Goal: Task Accomplishment & Management: Complete application form

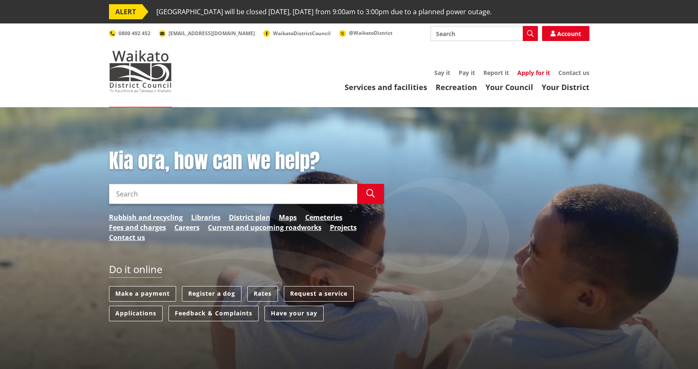
click at [540, 69] on link "Apply for it" at bounding box center [533, 73] width 33 height 8
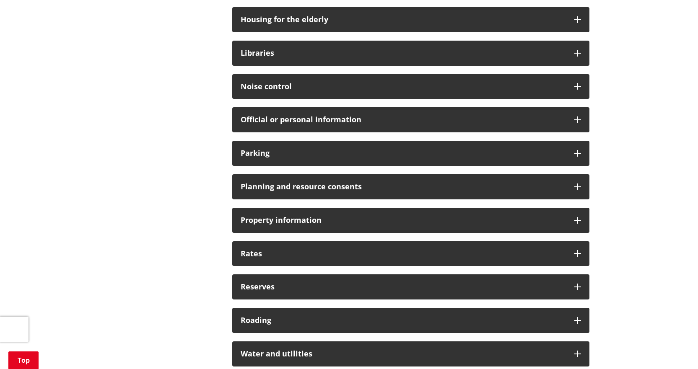
scroll to position [629, 0]
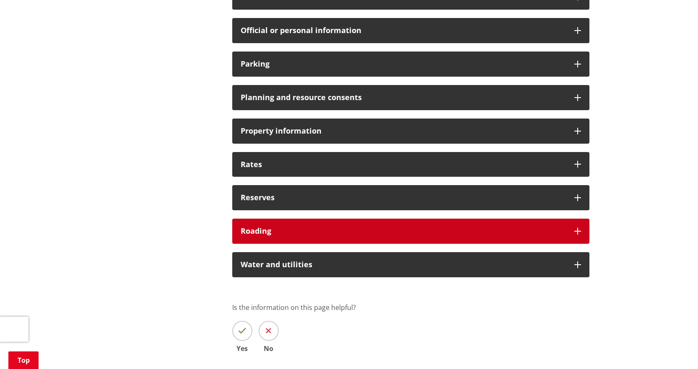
click at [583, 229] on div "Roading" at bounding box center [410, 231] width 357 height 25
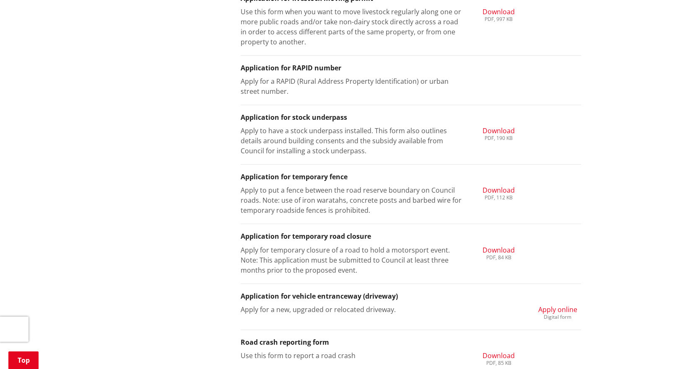
scroll to position [1132, 0]
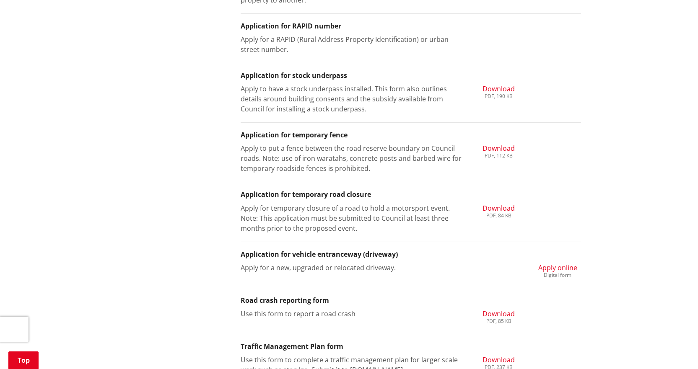
click at [573, 268] on span "Apply online" at bounding box center [557, 267] width 39 height 9
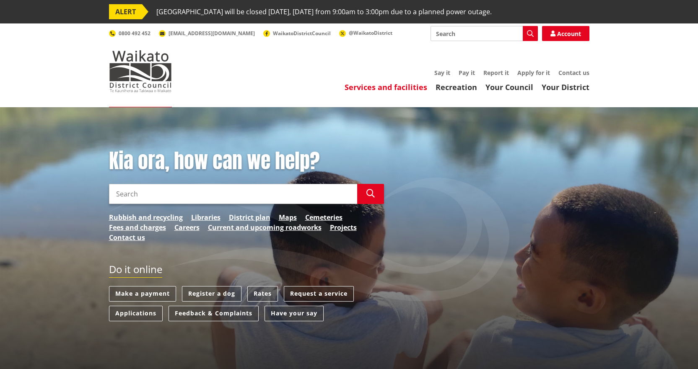
click at [408, 88] on link "Services and facilities" at bounding box center [386, 87] width 83 height 10
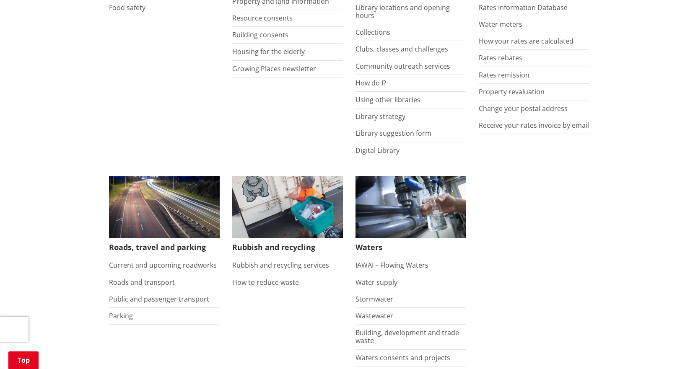
scroll to position [545, 0]
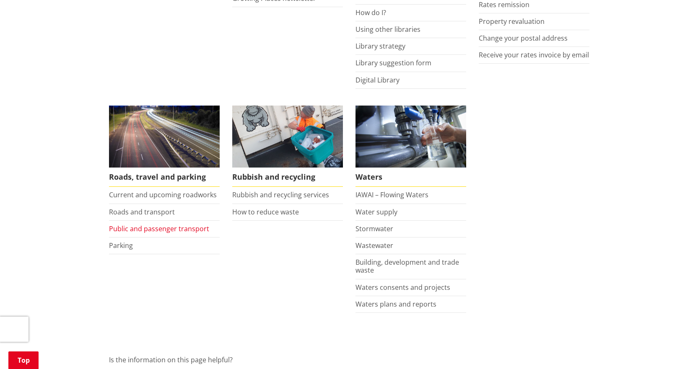
click at [178, 231] on link "Public and passenger transport" at bounding box center [159, 228] width 100 height 9
click at [165, 195] on link "Current and upcoming roadworks" at bounding box center [163, 194] width 108 height 9
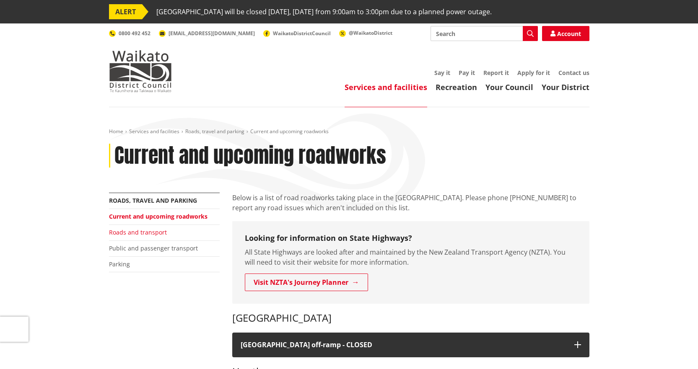
click at [155, 231] on link "Roads and transport" at bounding box center [138, 233] width 58 height 8
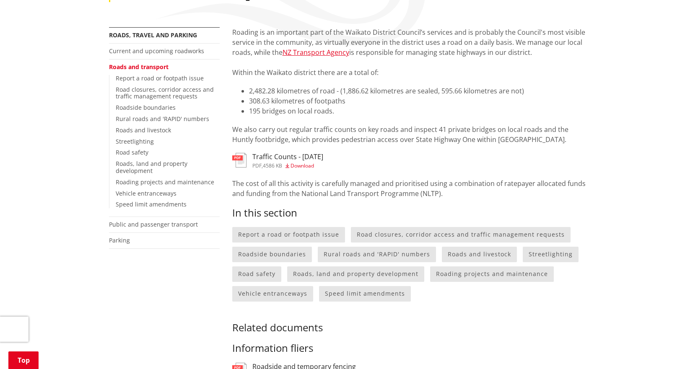
scroll to position [168, 0]
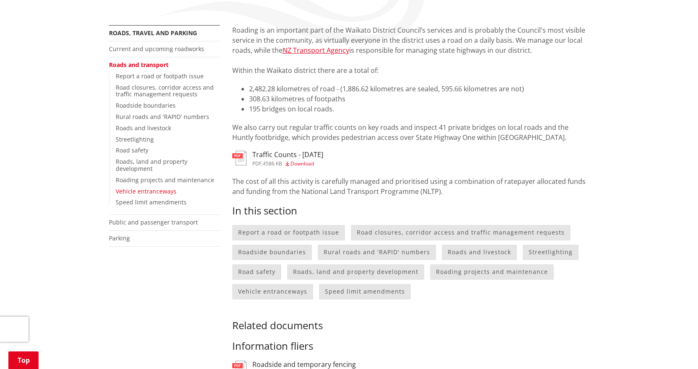
click at [156, 194] on link "Vehicle entranceways" at bounding box center [146, 191] width 61 height 8
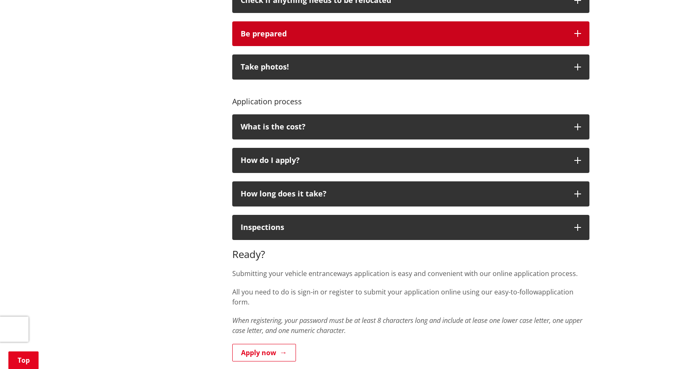
scroll to position [419, 0]
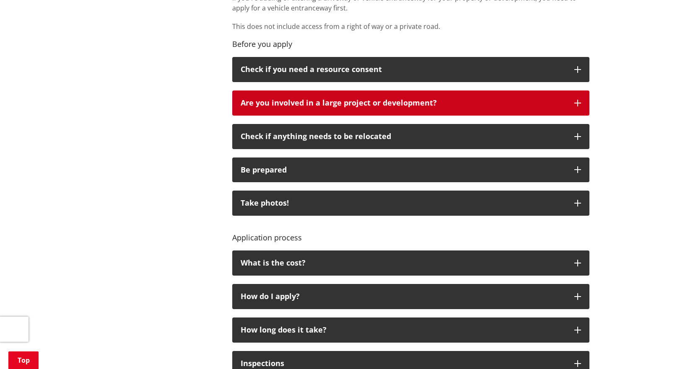
click at [577, 104] on icon "button" at bounding box center [577, 103] width 7 height 7
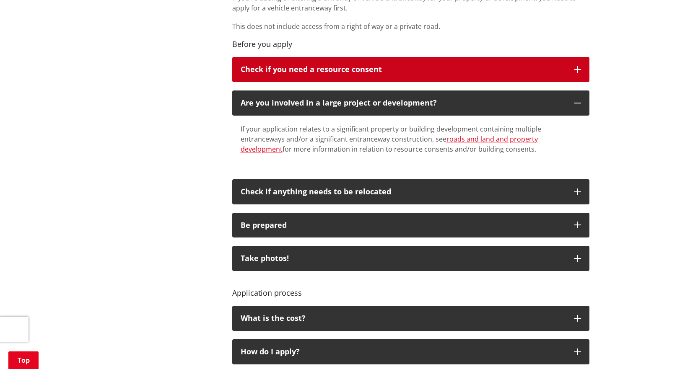
click at [585, 68] on button "Check if you need a resource consent" at bounding box center [410, 69] width 357 height 25
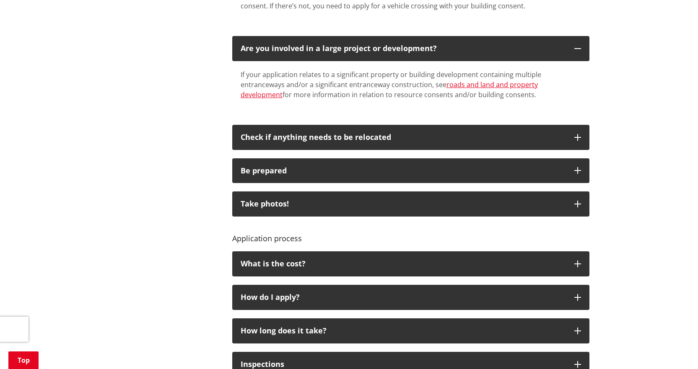
scroll to position [587, 0]
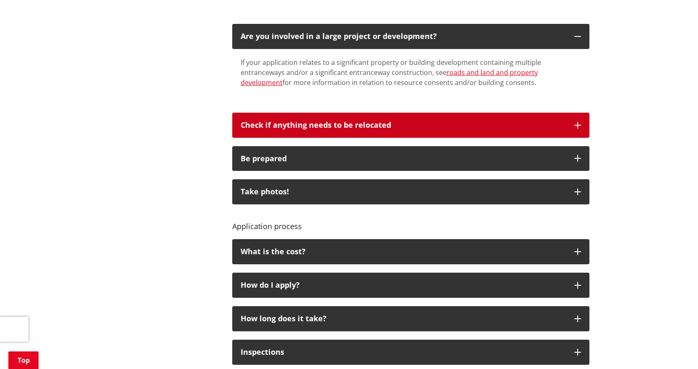
click at [583, 129] on button "Check if anything needs to be relocated" at bounding box center [410, 125] width 357 height 25
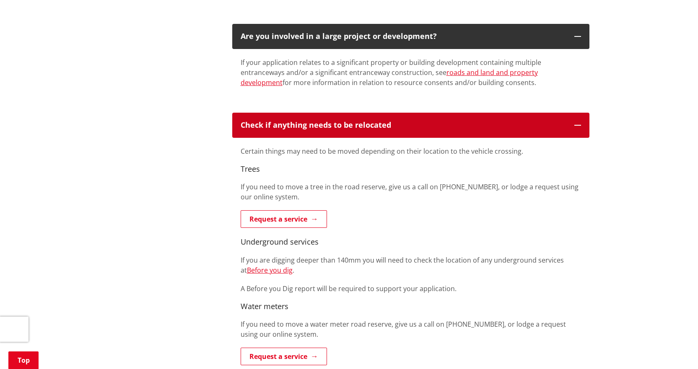
click at [583, 129] on button "Check if anything needs to be relocated" at bounding box center [410, 125] width 357 height 25
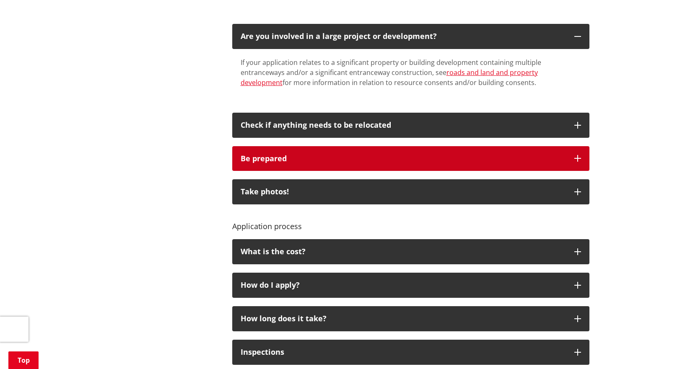
click at [586, 159] on button "Be prepared" at bounding box center [410, 158] width 357 height 25
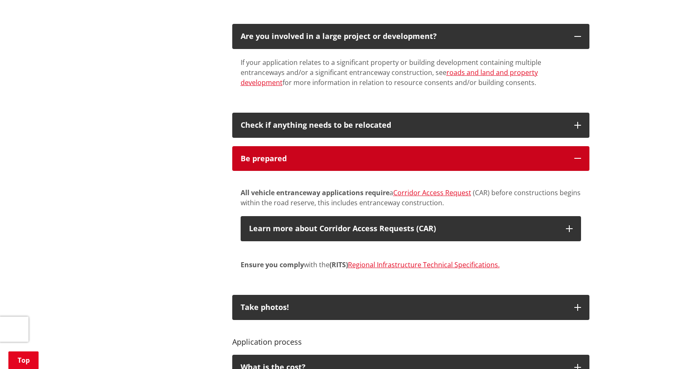
click at [586, 158] on button "Be prepared" at bounding box center [410, 158] width 357 height 25
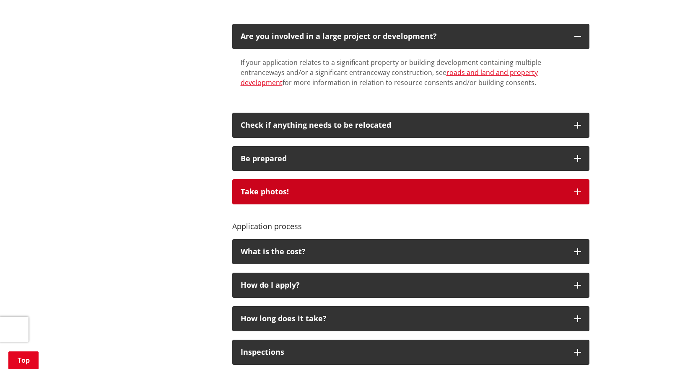
click at [580, 199] on button "Take photos!" at bounding box center [410, 191] width 357 height 25
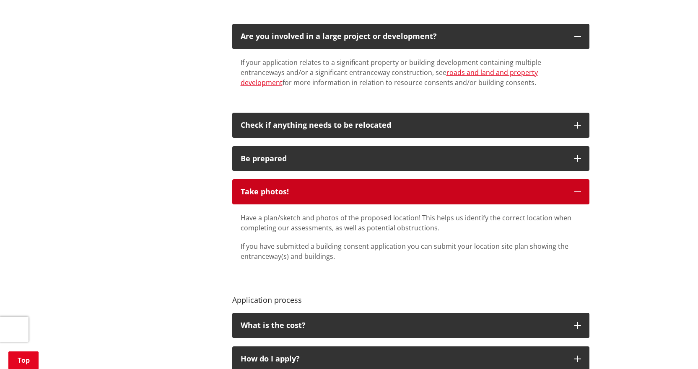
click at [580, 199] on button "Take photos!" at bounding box center [410, 191] width 357 height 25
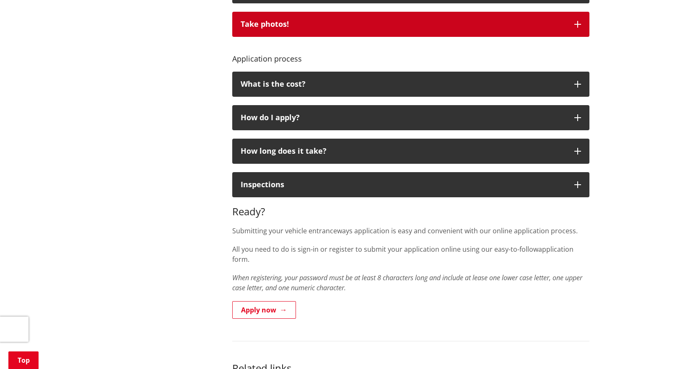
scroll to position [671, 0]
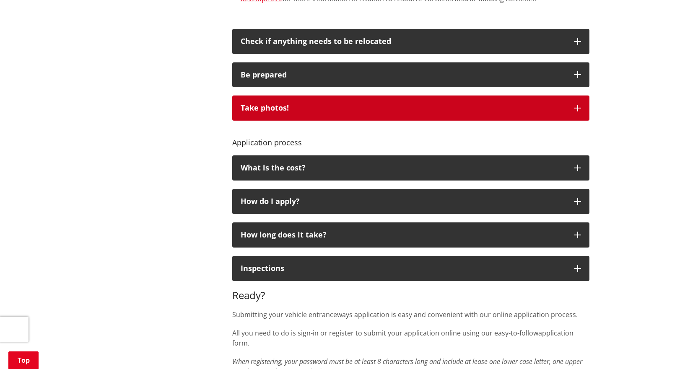
click at [581, 106] on button "Take photos!" at bounding box center [410, 108] width 357 height 25
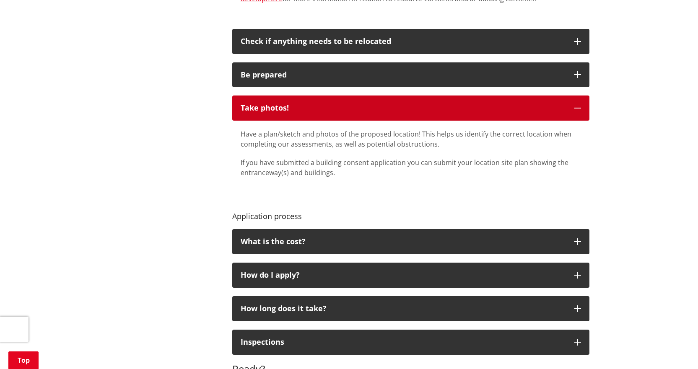
click at [581, 106] on button "Take photos!" at bounding box center [410, 108] width 357 height 25
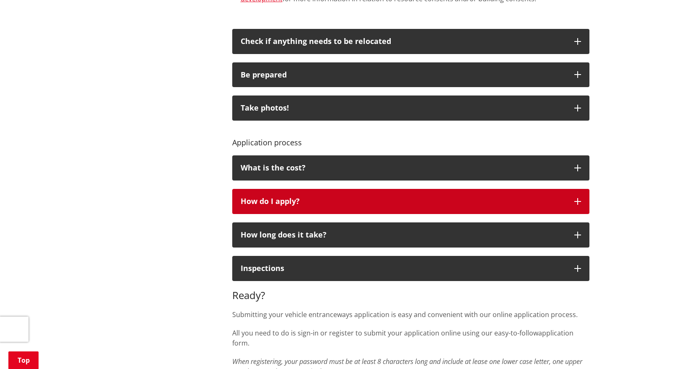
click at [572, 194] on button "How do I apply?" at bounding box center [410, 201] width 357 height 25
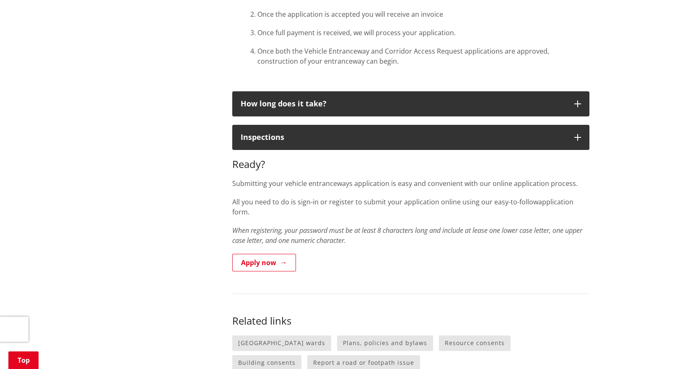
scroll to position [913, 0]
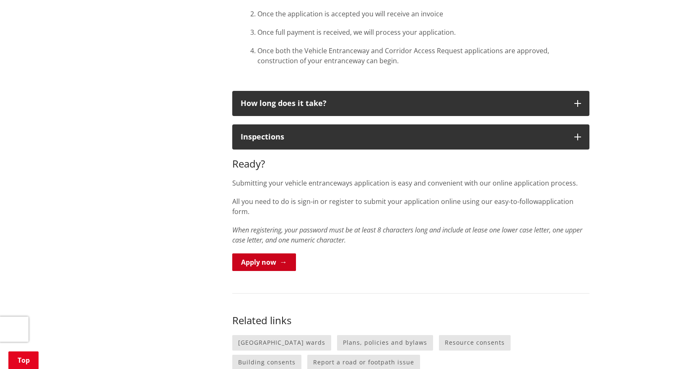
click at [280, 254] on link "Apply now" at bounding box center [264, 263] width 64 height 18
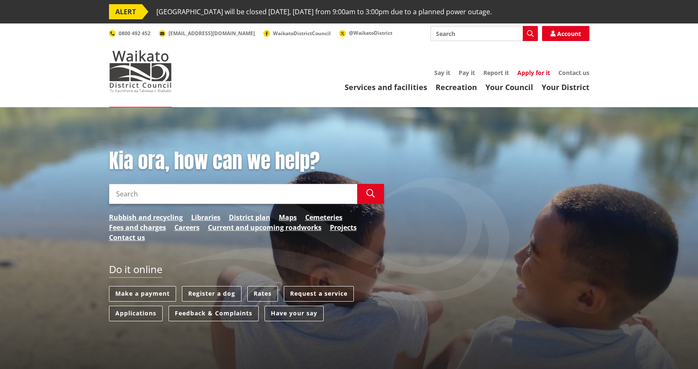
click at [530, 71] on link "Apply for it" at bounding box center [533, 73] width 33 height 8
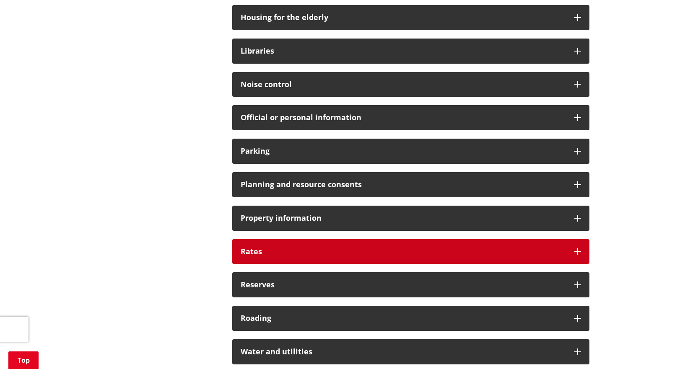
scroll to position [671, 0]
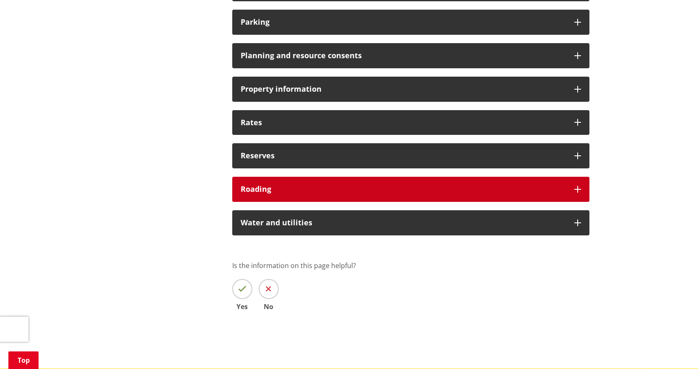
click at [507, 192] on h3 "Roading" at bounding box center [403, 189] width 325 height 8
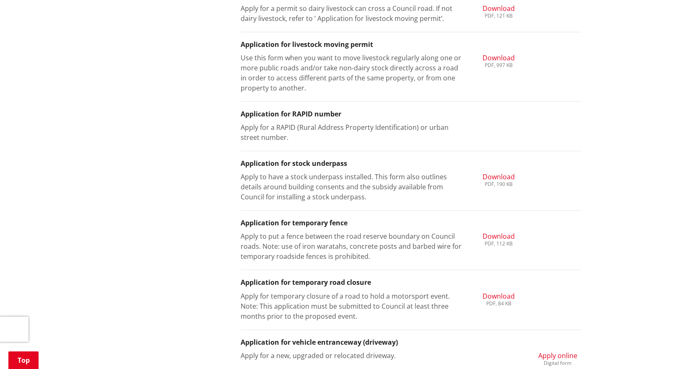
scroll to position [1174, 0]
